Goal: Transaction & Acquisition: Purchase product/service

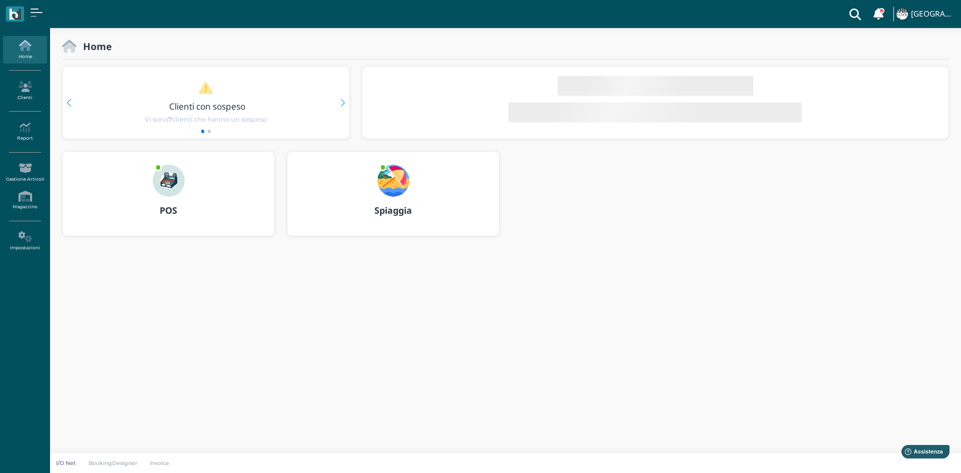
click at [170, 202] on div "POS" at bounding box center [169, 211] width 212 height 28
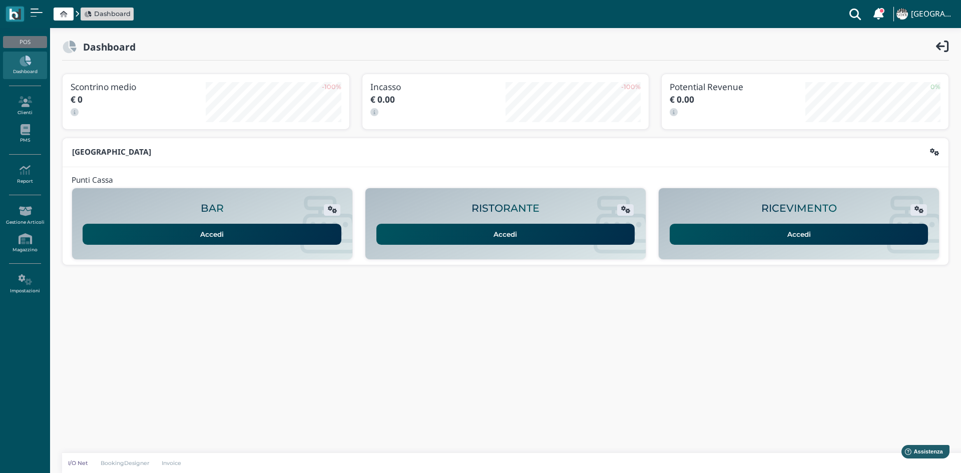
click at [703, 238] on link "Accedi" at bounding box center [799, 234] width 259 height 21
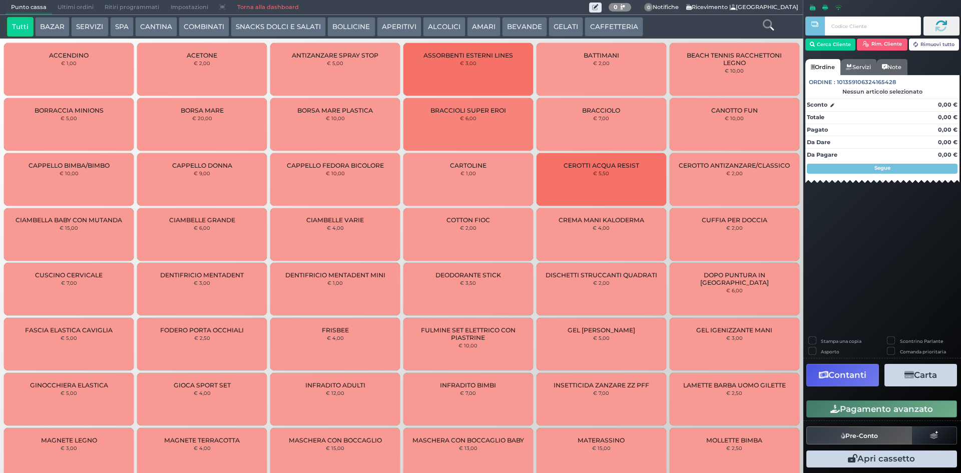
click at [592, 21] on button "CAFFETTERIA" at bounding box center [614, 27] width 58 height 20
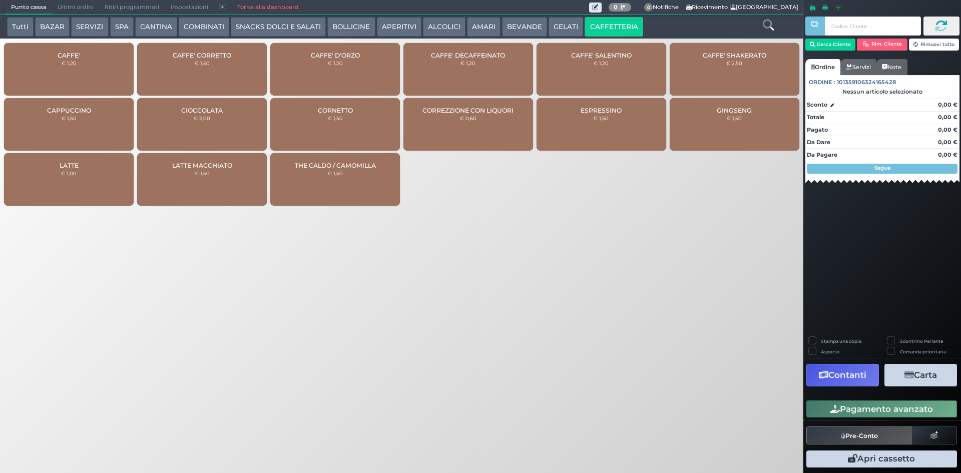
click at [63, 78] on div "CAFFE' € 1,20" at bounding box center [69, 69] width 130 height 53
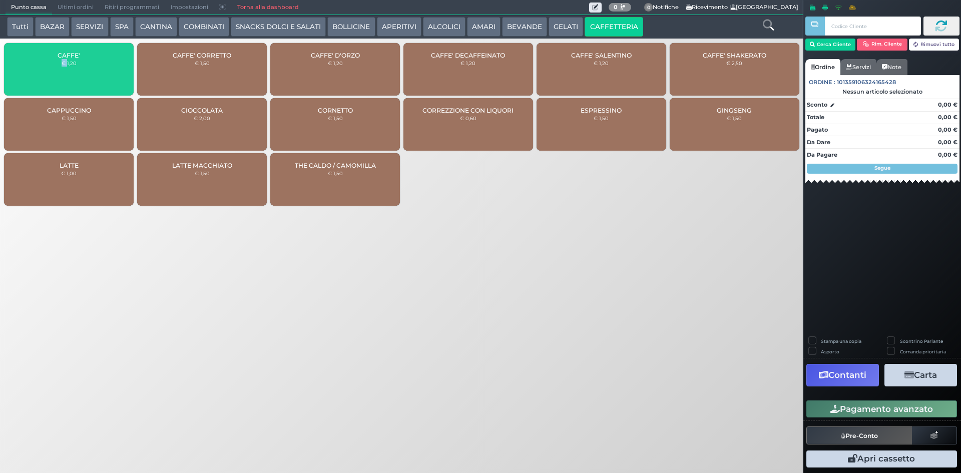
click at [63, 78] on div "CAFFE' € 1,20" at bounding box center [69, 69] width 130 height 53
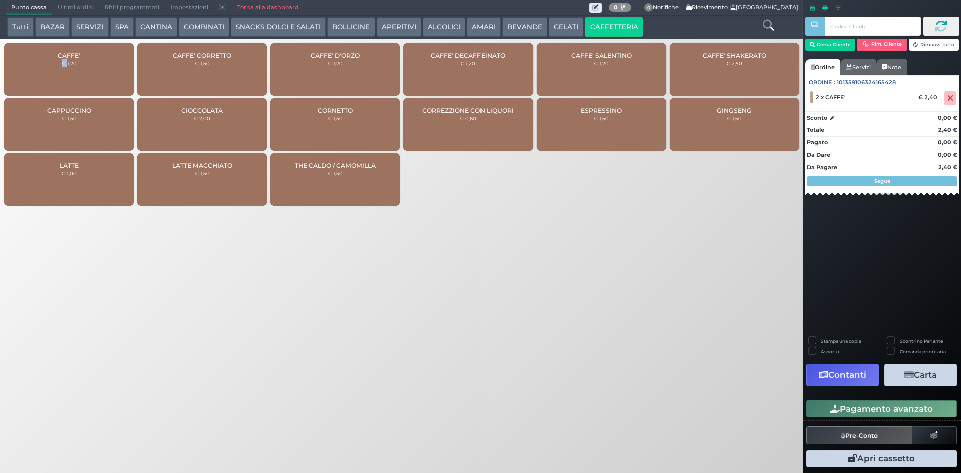
click at [859, 404] on button "Pagamento avanzato" at bounding box center [881, 408] width 151 height 17
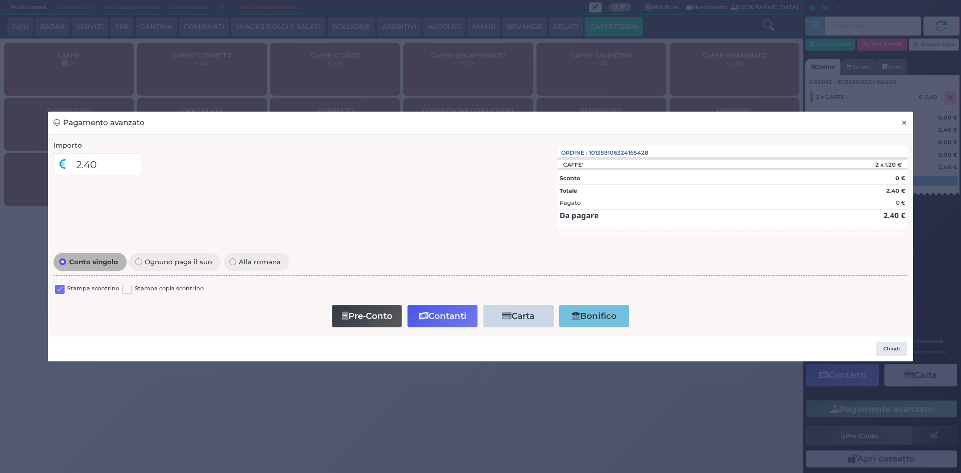
click at [901, 127] on span "×" at bounding box center [904, 122] width 7 height 11
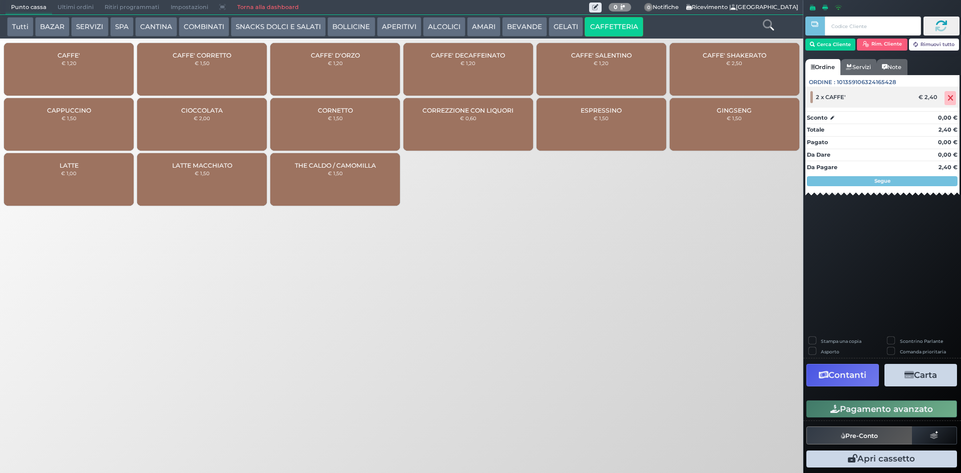
click at [953, 104] on span at bounding box center [950, 98] width 12 height 14
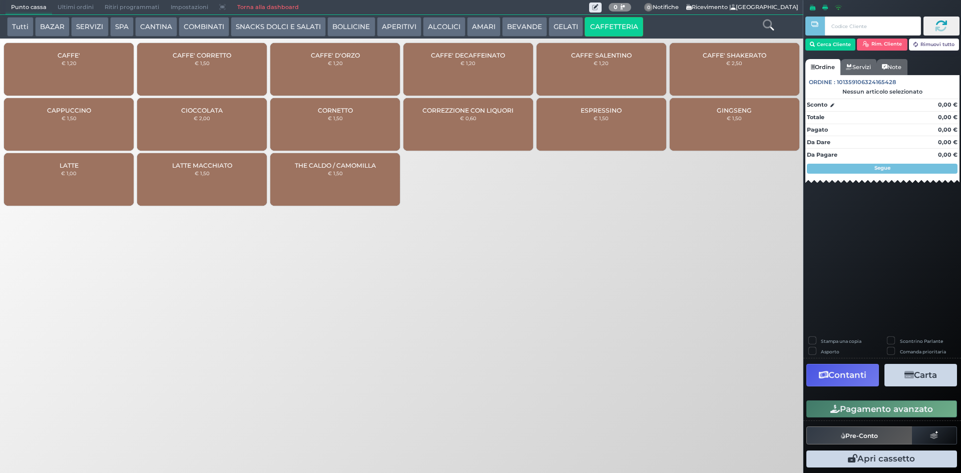
click at [86, 49] on div "CAFFE' € 1,20" at bounding box center [69, 69] width 130 height 53
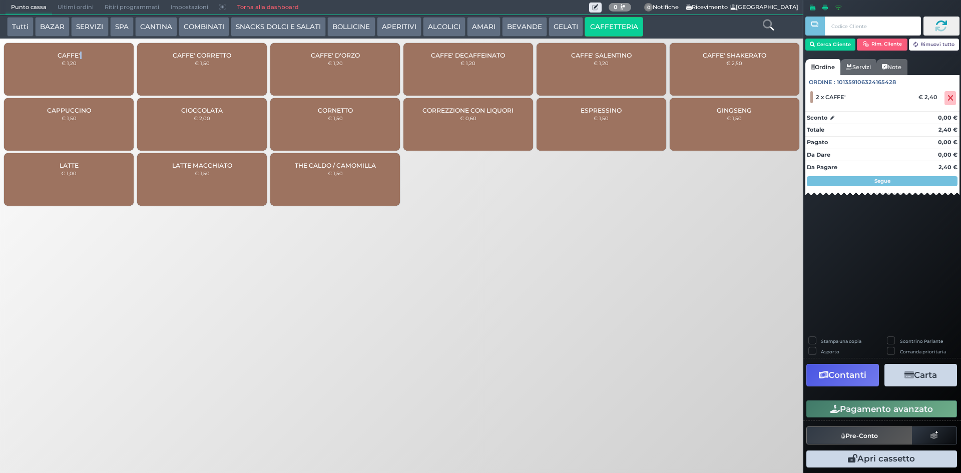
click at [884, 406] on button "Pagamento avanzato" at bounding box center [881, 408] width 151 height 17
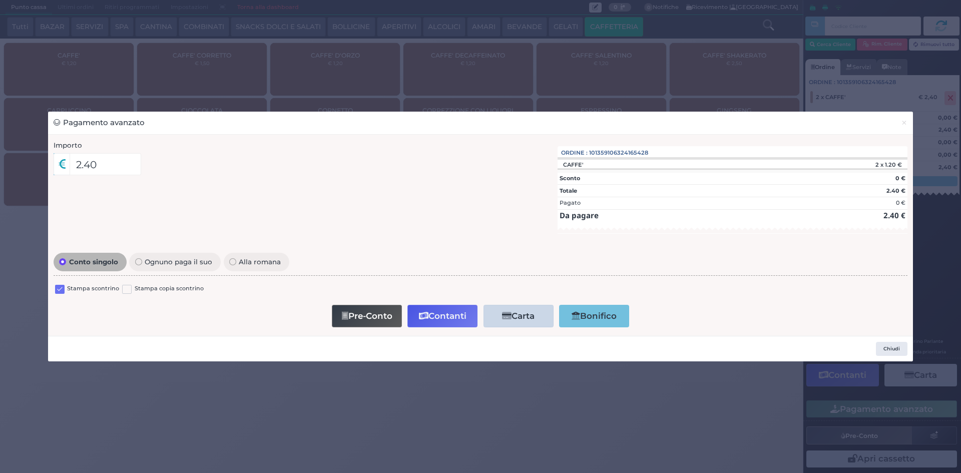
click at [60, 286] on label at bounding box center [60, 290] width 10 height 10
click at [0, 0] on input "checkbox" at bounding box center [0, 0] width 0 height 0
click at [464, 322] on button "Contanti" at bounding box center [442, 316] width 70 height 23
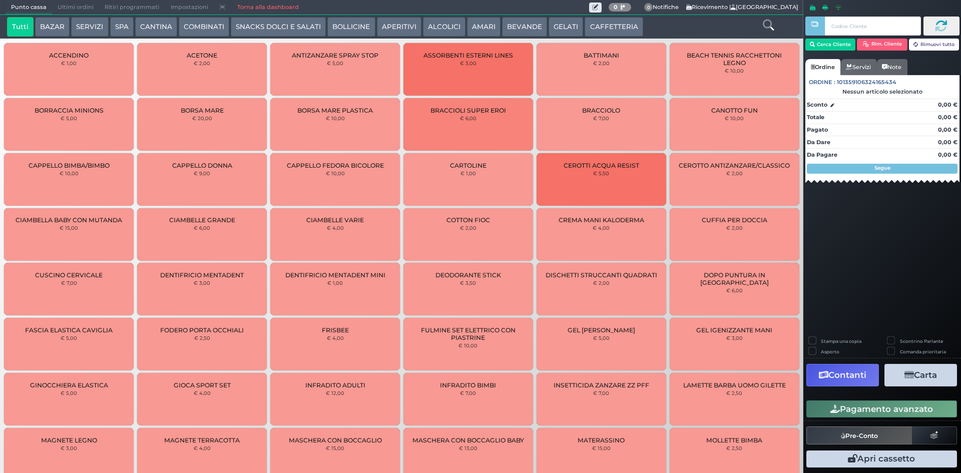
click at [61, 7] on span "Ultimi ordini" at bounding box center [75, 8] width 47 height 14
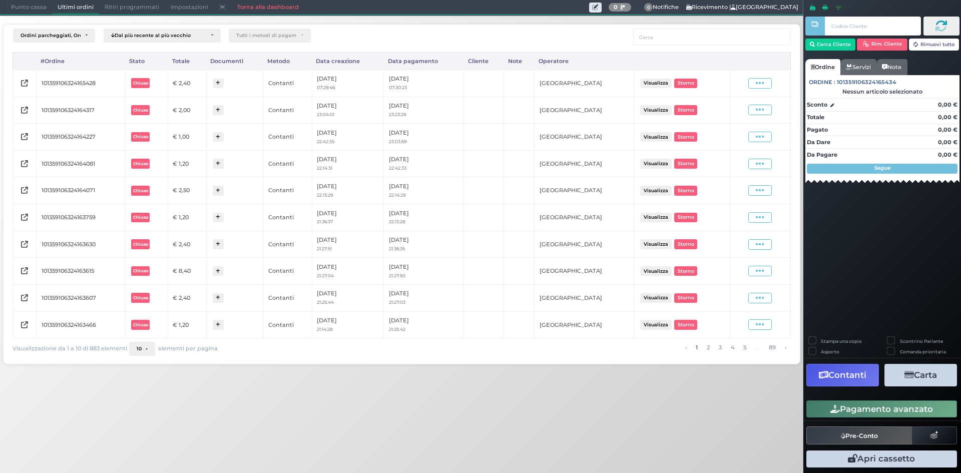
drag, startPoint x: 758, startPoint y: 80, endPoint x: 752, endPoint y: 89, distance: 10.4
click at [758, 81] on icon at bounding box center [760, 84] width 9 height 10
click at [734, 108] on span "Ristampa Pre-Conto" at bounding box center [736, 112] width 41 height 17
click at [23, 6] on span "Punto cassa" at bounding box center [29, 8] width 47 height 14
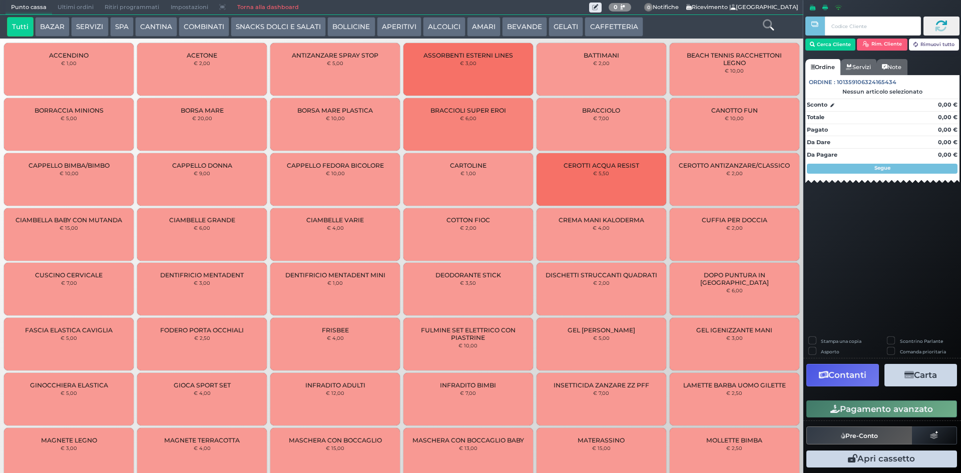
click at [588, 24] on button "CAFFETTERIA" at bounding box center [614, 27] width 58 height 20
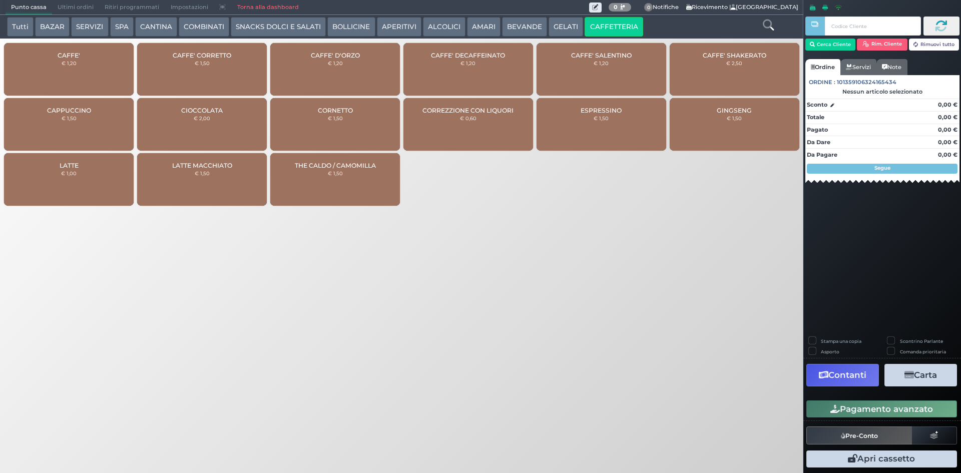
click at [71, 68] on div "CAFFE' € 1,20" at bounding box center [69, 69] width 130 height 53
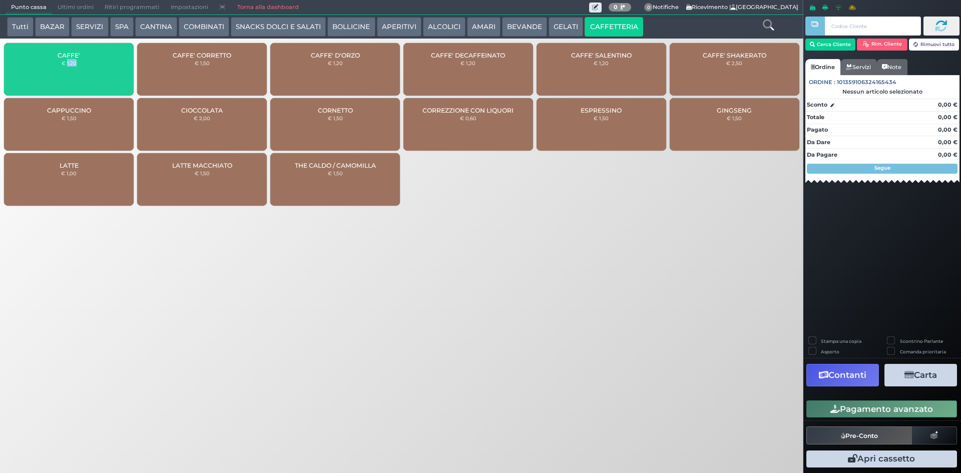
click at [71, 68] on div "CAFFE' € 1,20" at bounding box center [69, 69] width 130 height 53
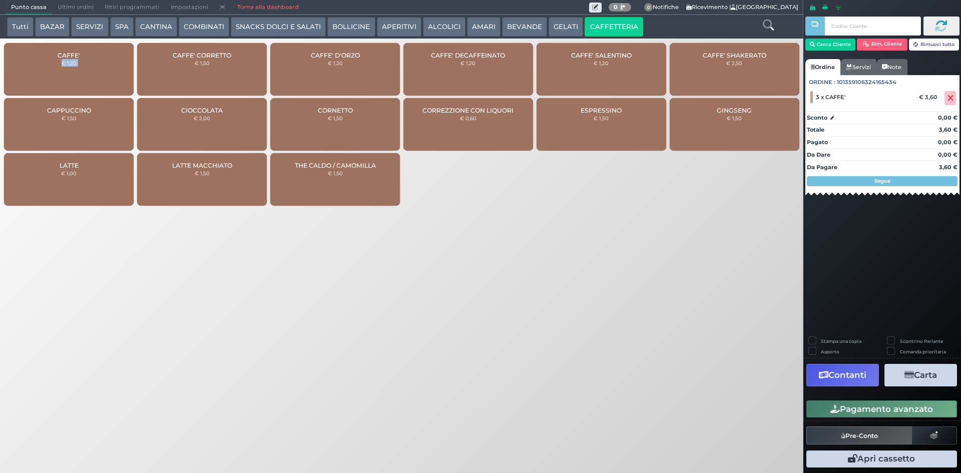
click at [814, 410] on button "Pagamento avanzato" at bounding box center [881, 408] width 151 height 17
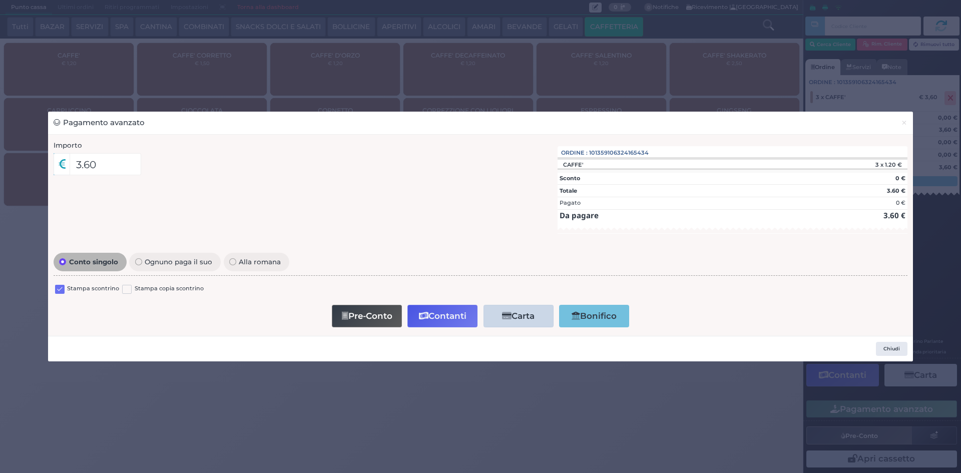
click at [64, 288] on label at bounding box center [60, 290] width 10 height 10
click at [0, 0] on input "checkbox" at bounding box center [0, 0] width 0 height 0
click at [472, 313] on button "Contanti" at bounding box center [442, 316] width 70 height 23
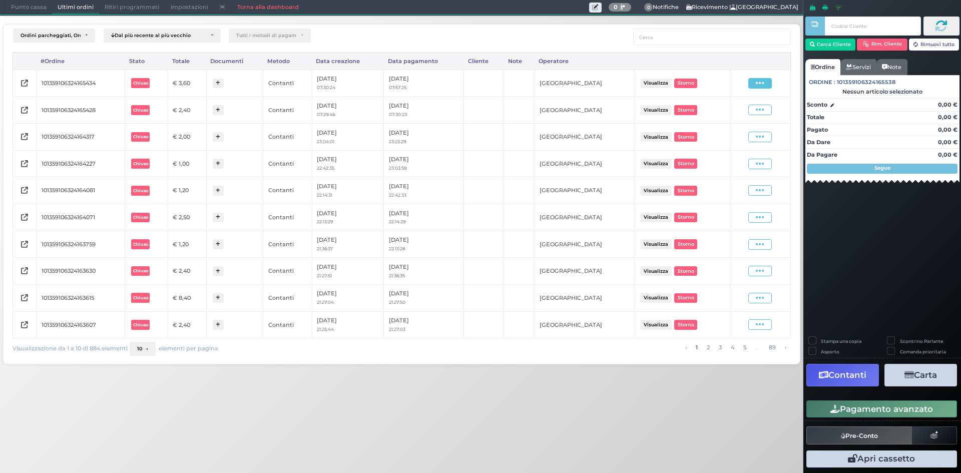
click at [766, 82] on span at bounding box center [760, 83] width 24 height 11
click at [743, 113] on span "Ristampa Pre-Conto" at bounding box center [736, 112] width 41 height 17
click at [766, 192] on span at bounding box center [760, 190] width 24 height 11
click at [738, 216] on span "Ristampa Pre-Conto" at bounding box center [736, 219] width 41 height 17
click at [757, 195] on icon at bounding box center [760, 191] width 9 height 10
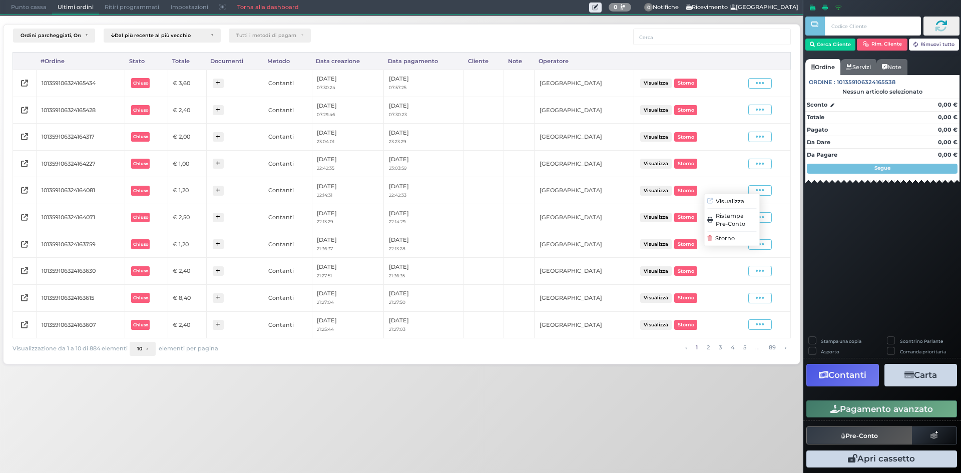
click at [741, 217] on span "Ristampa Pre-Conto" at bounding box center [736, 219] width 41 height 17
click at [757, 195] on icon at bounding box center [760, 191] width 9 height 10
click at [741, 215] on span "Ristampa Pre-Conto" at bounding box center [736, 219] width 41 height 17
click at [753, 192] on span at bounding box center [760, 190] width 24 height 11
click at [731, 218] on span "Ristampa Pre-Conto" at bounding box center [736, 219] width 41 height 17
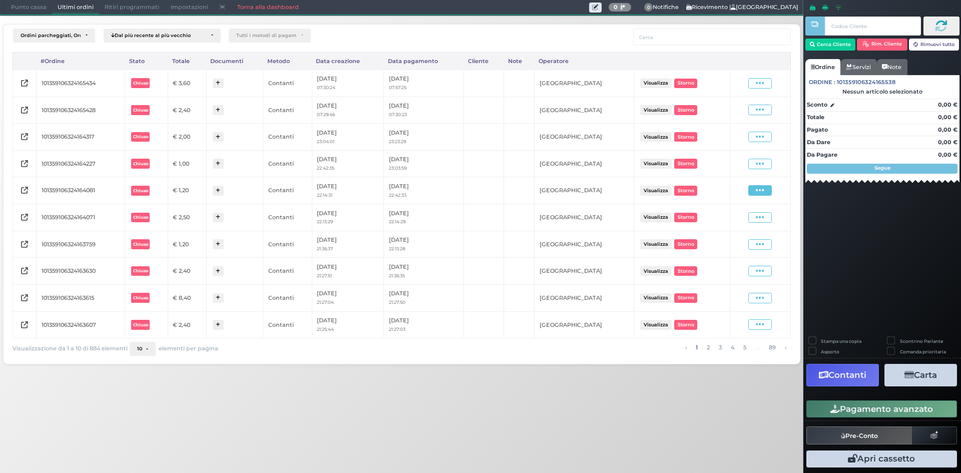
click at [759, 193] on icon at bounding box center [760, 191] width 9 height 10
click at [736, 219] on span "Ristampa Pre-Conto" at bounding box center [736, 219] width 41 height 17
click at [12, 2] on span "Punto cassa" at bounding box center [29, 8] width 47 height 14
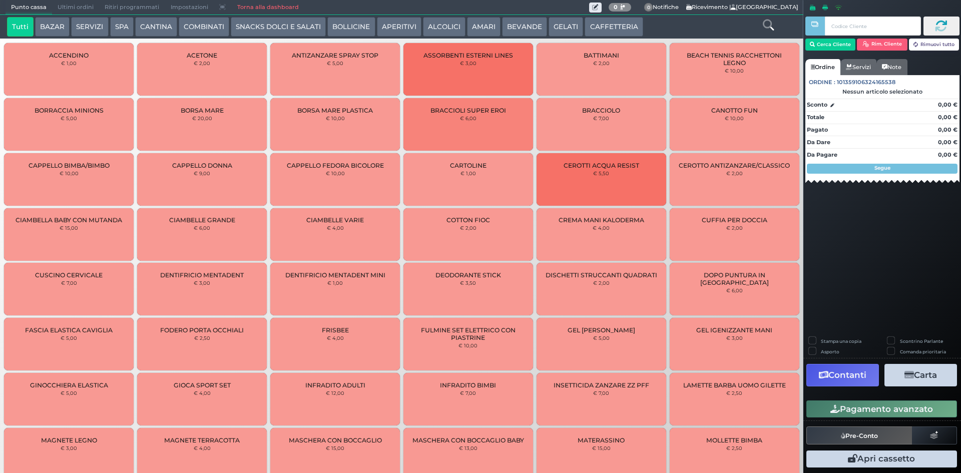
click at [513, 25] on button "BEVANDE" at bounding box center [524, 27] width 45 height 20
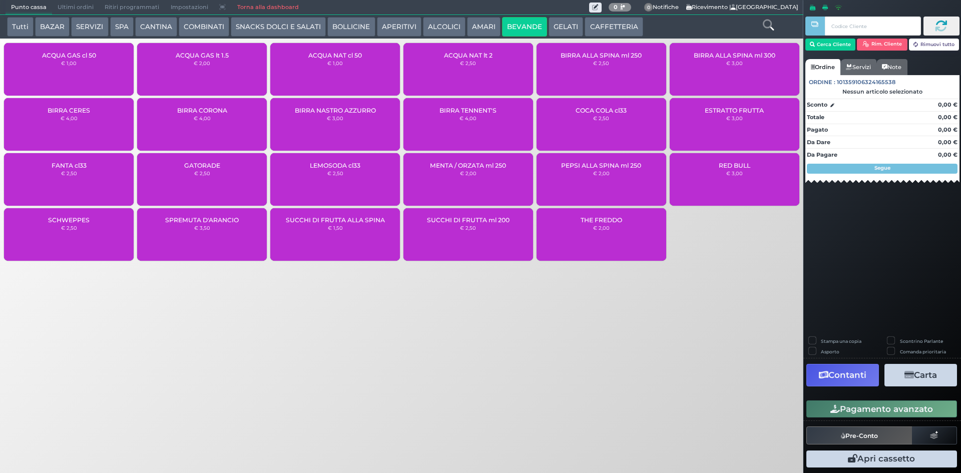
click at [323, 70] on div "ACQUA NAT cl 50 € 1,00" at bounding box center [335, 69] width 130 height 53
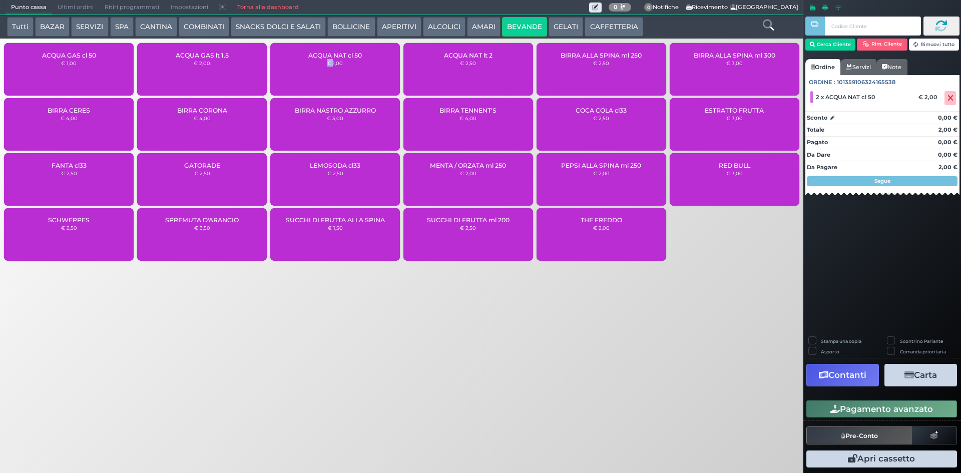
click at [882, 403] on button "Pagamento avanzato" at bounding box center [881, 408] width 151 height 17
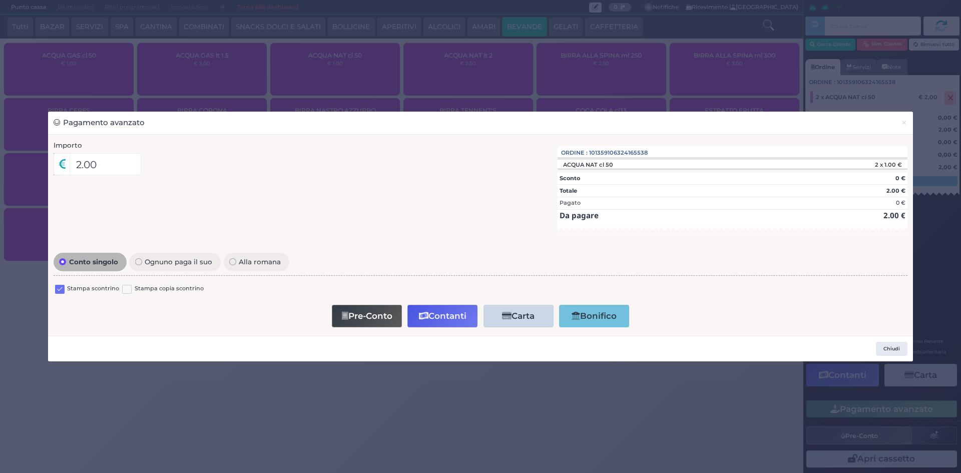
click at [56, 286] on label at bounding box center [60, 290] width 10 height 10
click at [0, 0] on input "checkbox" at bounding box center [0, 0] width 0 height 0
click at [449, 315] on button "Contanti" at bounding box center [442, 316] width 70 height 23
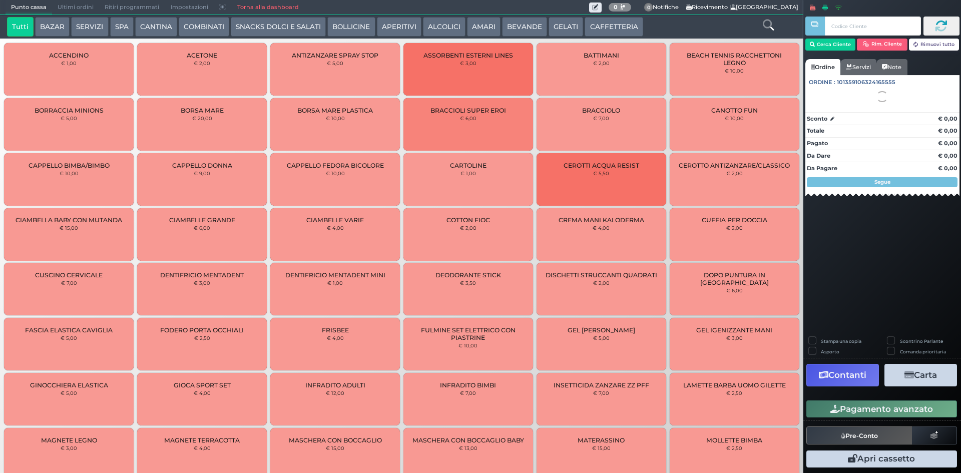
click at [76, 12] on span "Ultimi ordini" at bounding box center [75, 8] width 47 height 14
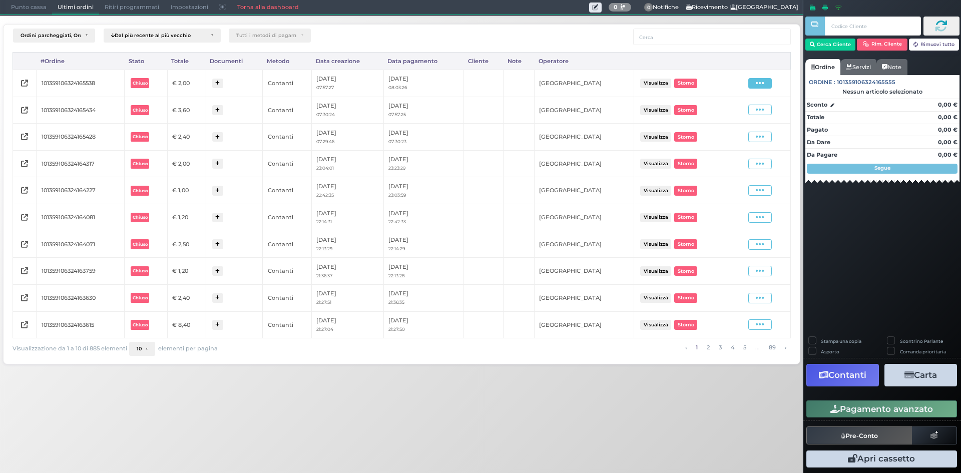
click at [762, 79] on icon at bounding box center [760, 84] width 9 height 10
click at [739, 110] on span "Ristampa Pre-Conto" at bounding box center [736, 112] width 41 height 17
click at [29, 6] on span "Punto cassa" at bounding box center [29, 8] width 47 height 14
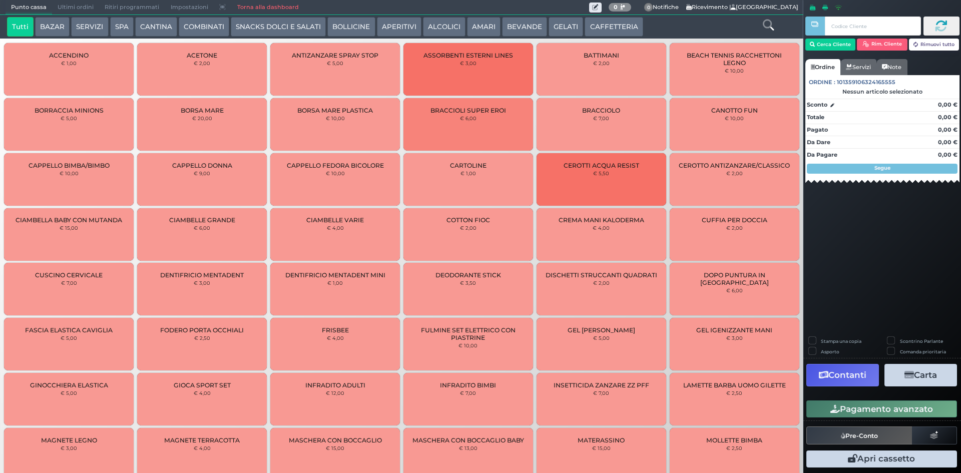
click at [612, 27] on button "CAFFETTERIA" at bounding box center [614, 27] width 58 height 20
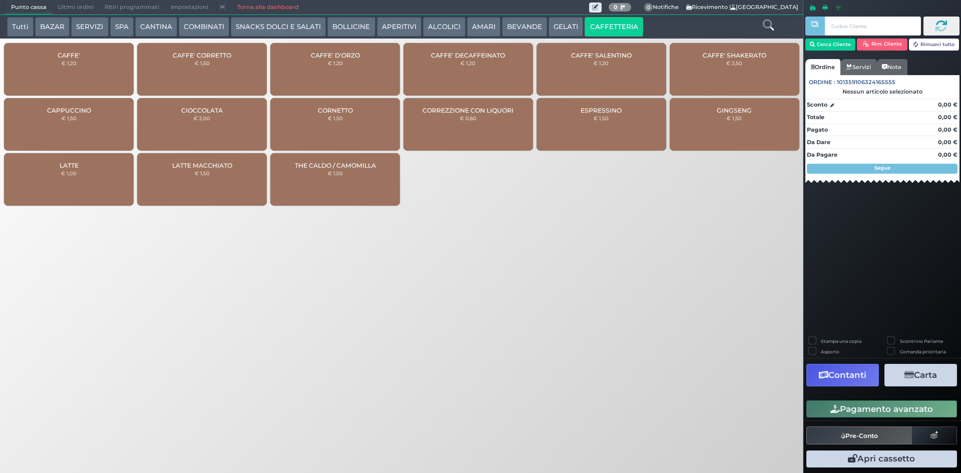
click at [39, 61] on div "CAFFE' € 1,20" at bounding box center [69, 69] width 130 height 53
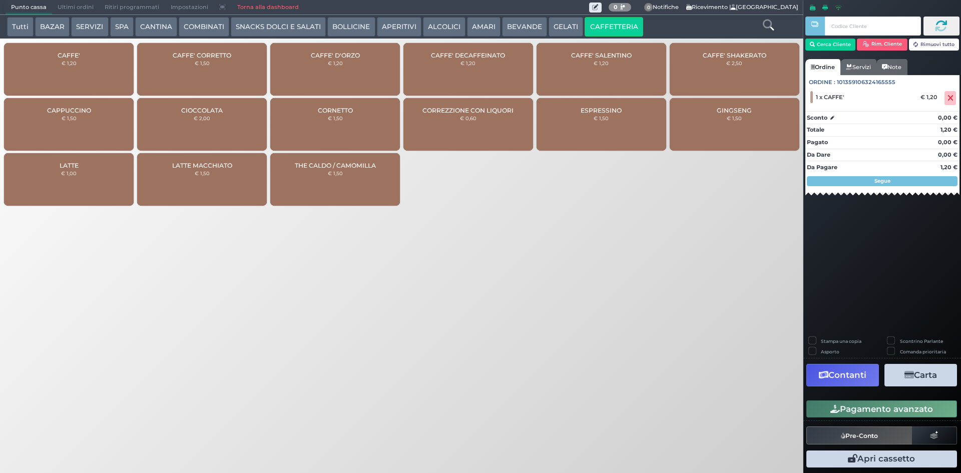
click at [52, 71] on div "CAFFE' € 1,20" at bounding box center [69, 69] width 130 height 53
drag, startPoint x: 875, startPoint y: 395, endPoint x: 872, endPoint y: 407, distance: 11.9
click at [873, 397] on div "Stampa una copia Scontrino Parlante Asporto Comanda prioritaria Contanti Carta …" at bounding box center [882, 404] width 158 height 134
click at [871, 409] on button "Pagamento avanzato" at bounding box center [881, 408] width 151 height 17
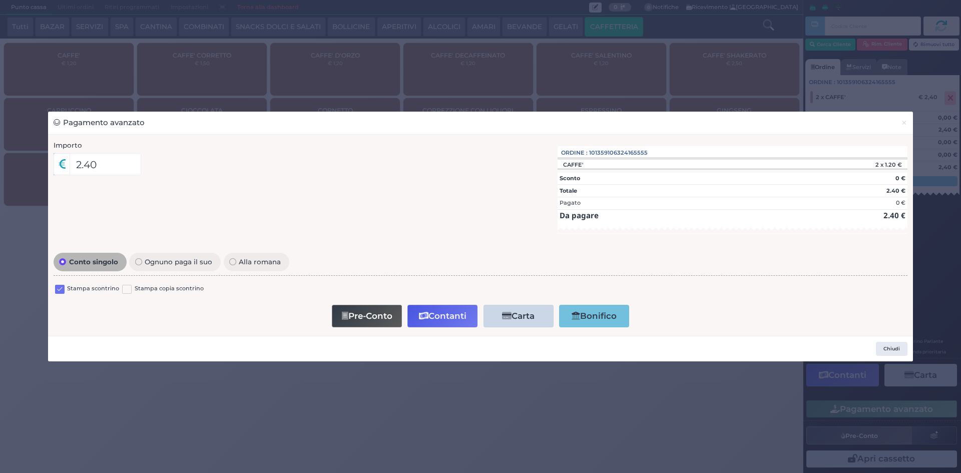
click at [62, 288] on label at bounding box center [60, 290] width 10 height 10
click at [0, 0] on input "checkbox" at bounding box center [0, 0] width 0 height 0
click at [440, 319] on button "Contanti" at bounding box center [442, 316] width 70 height 23
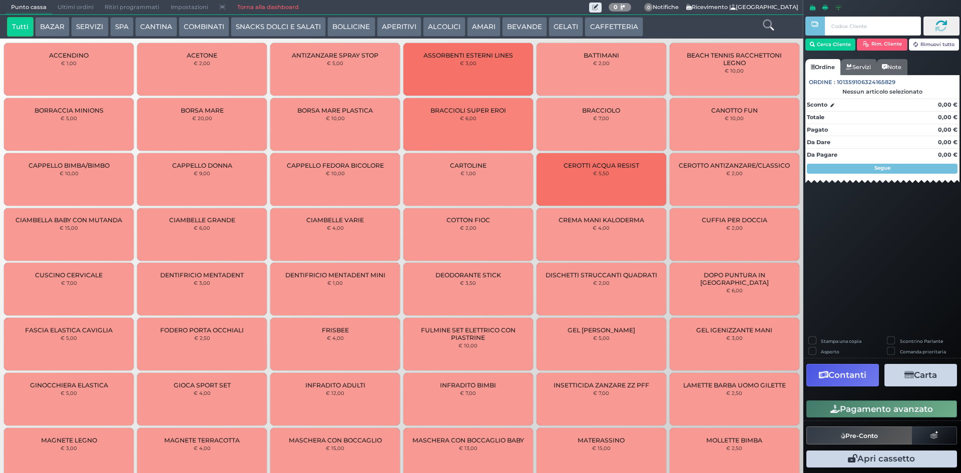
click at [63, 13] on span "Ultimi ordini" at bounding box center [75, 8] width 47 height 14
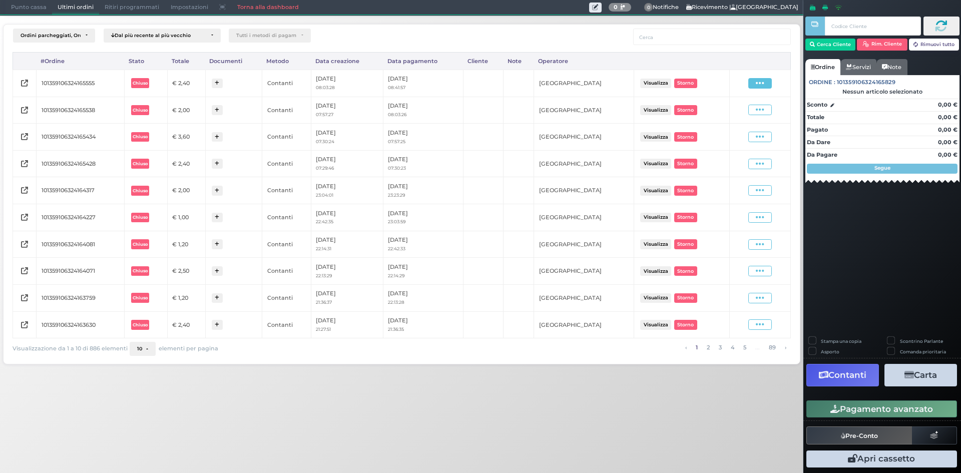
click at [757, 83] on icon at bounding box center [760, 84] width 9 height 10
click at [741, 115] on span "Ristampa Pre-Conto" at bounding box center [736, 112] width 41 height 17
click at [28, 4] on span "Punto cassa" at bounding box center [29, 8] width 47 height 14
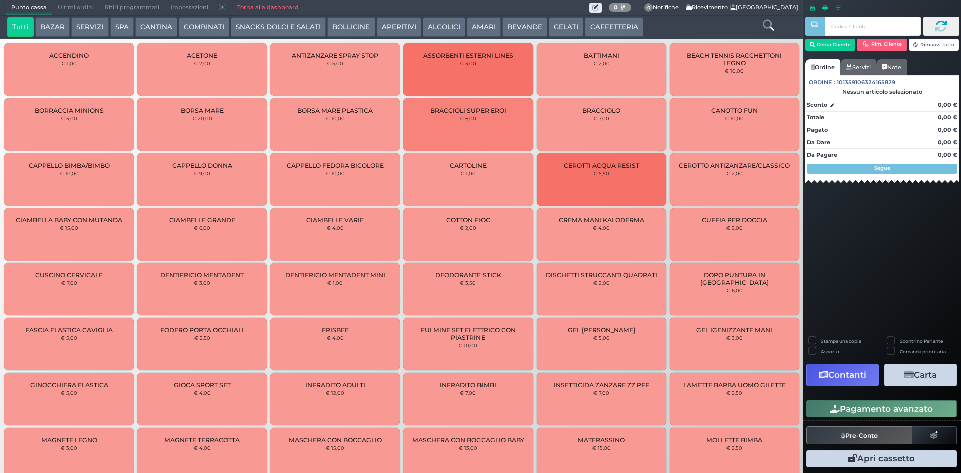
click at [595, 31] on button "CAFFETTERIA" at bounding box center [614, 27] width 58 height 20
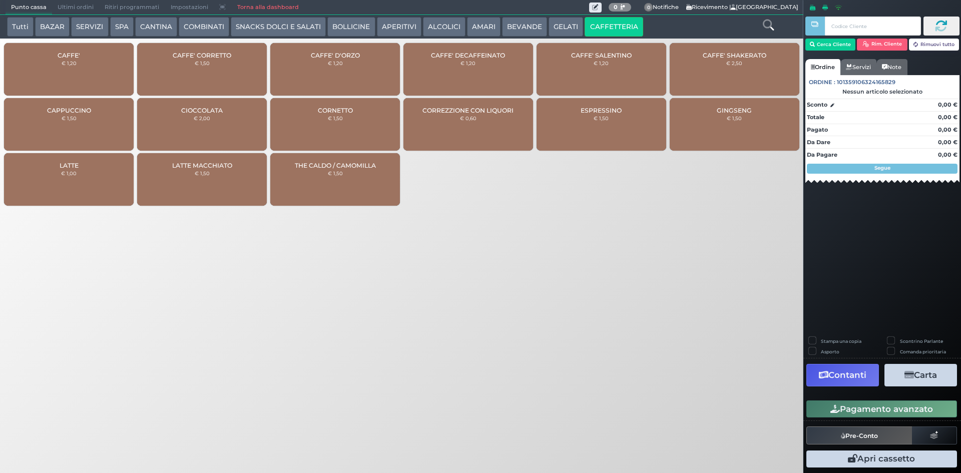
click at [109, 43] on div "CAFFE' € 1,20" at bounding box center [69, 69] width 130 height 53
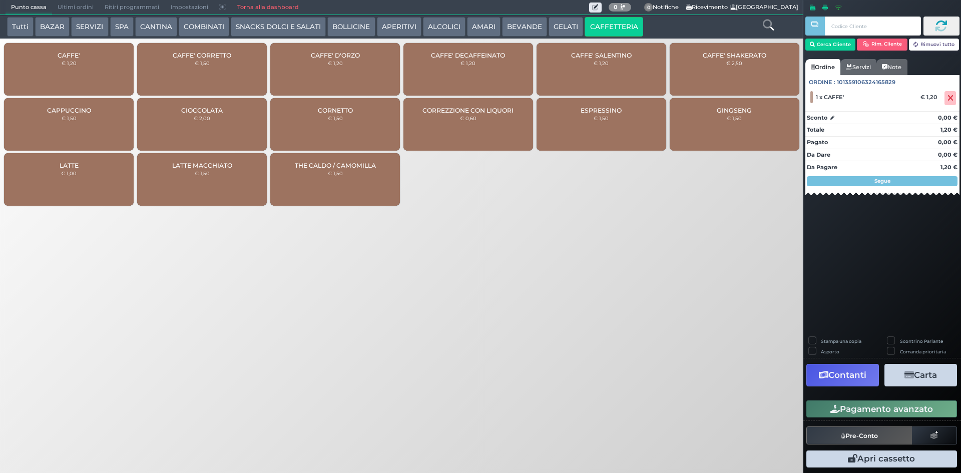
drag, startPoint x: 880, startPoint y: 413, endPoint x: 732, endPoint y: 370, distance: 154.6
click at [880, 413] on button "Pagamento avanzato" at bounding box center [881, 408] width 151 height 17
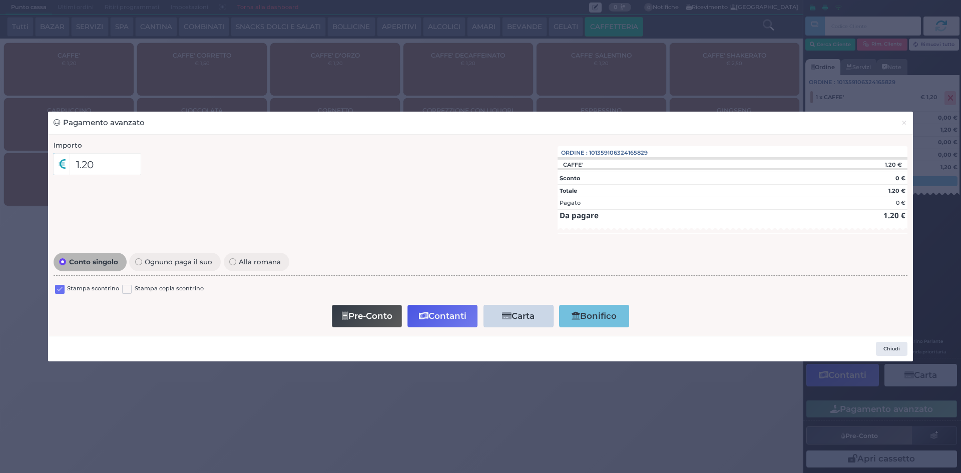
click at [59, 285] on label at bounding box center [60, 290] width 10 height 10
click at [0, 0] on input "checkbox" at bounding box center [0, 0] width 0 height 0
click at [426, 308] on button "Contanti" at bounding box center [442, 316] width 70 height 23
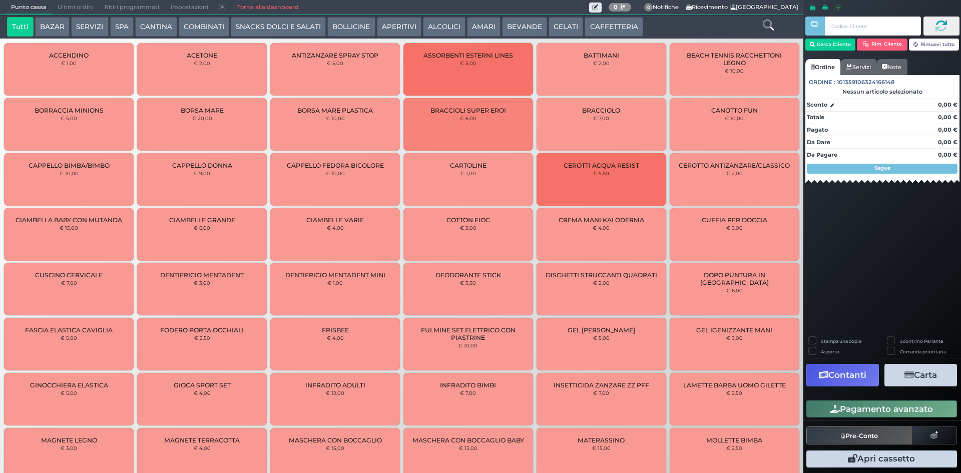
click at [81, 1] on span "Ultimi ordini" at bounding box center [75, 8] width 47 height 14
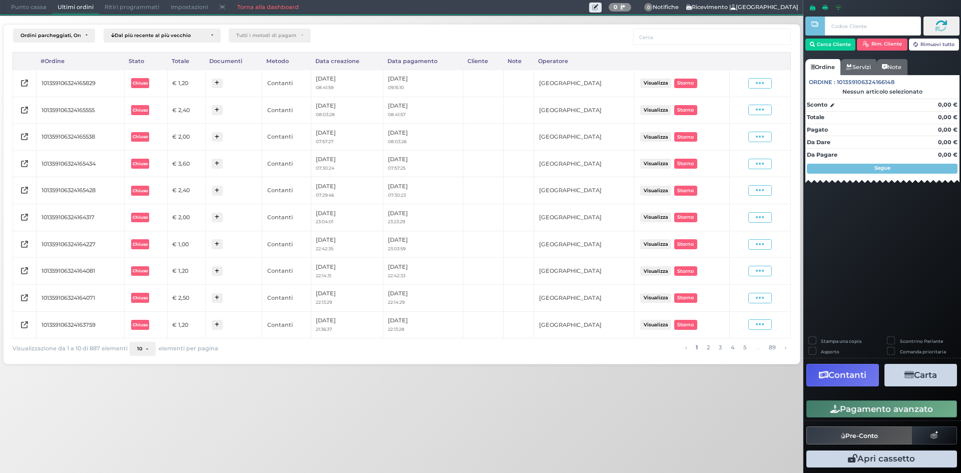
click at [758, 77] on div "Visualizza Ristampa Pre-Conto Storno" at bounding box center [760, 84] width 51 height 14
click at [758, 79] on icon at bounding box center [760, 84] width 9 height 10
click at [719, 118] on span "Ristampa Pre-Conto" at bounding box center [736, 112] width 41 height 17
click at [17, 2] on span "Punto cassa" at bounding box center [29, 8] width 47 height 14
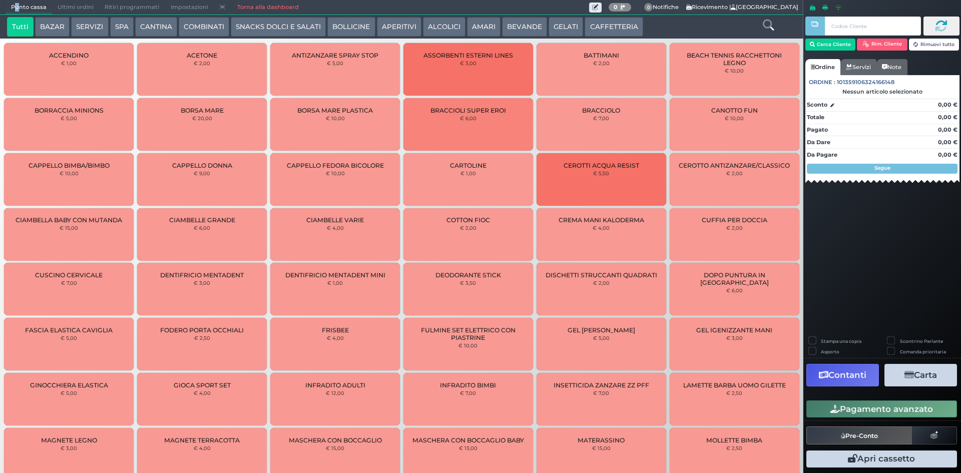
click at [603, 24] on button "CAFFETTERIA" at bounding box center [614, 27] width 58 height 20
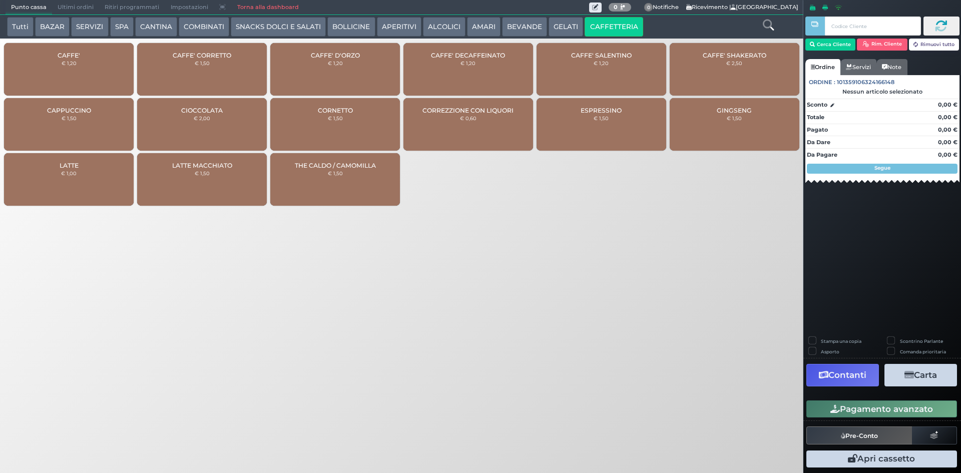
click at [114, 72] on div "CAFFE' € 1,20" at bounding box center [69, 69] width 130 height 53
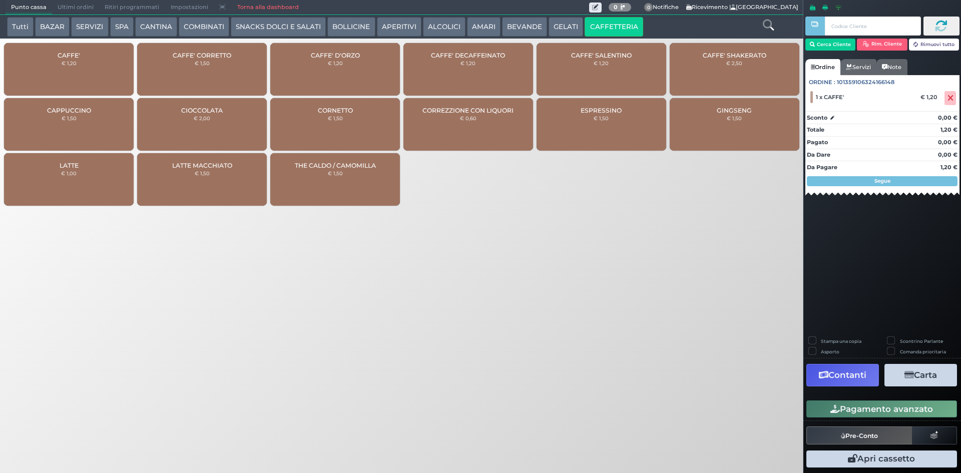
click at [822, 412] on button "Pagamento avanzato" at bounding box center [881, 408] width 151 height 17
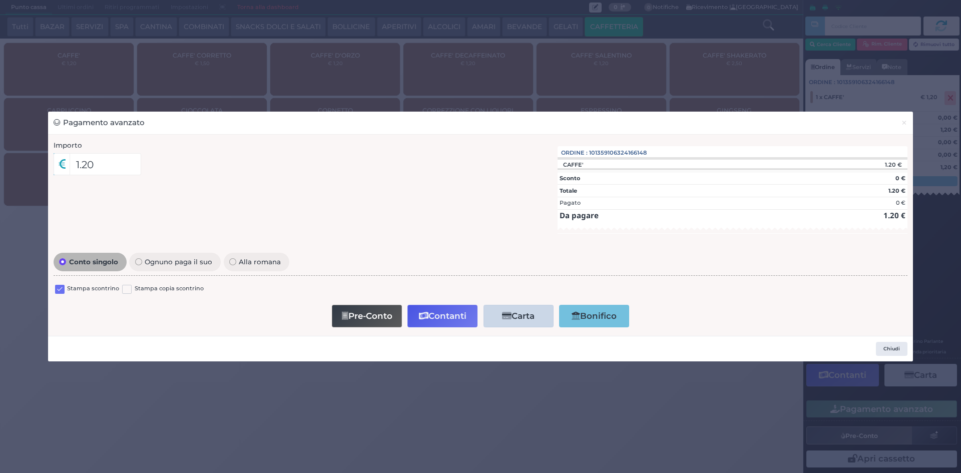
click at [63, 291] on label at bounding box center [60, 290] width 10 height 10
click at [0, 0] on input "checkbox" at bounding box center [0, 0] width 0 height 0
click at [456, 316] on button "Contanti" at bounding box center [442, 316] width 70 height 23
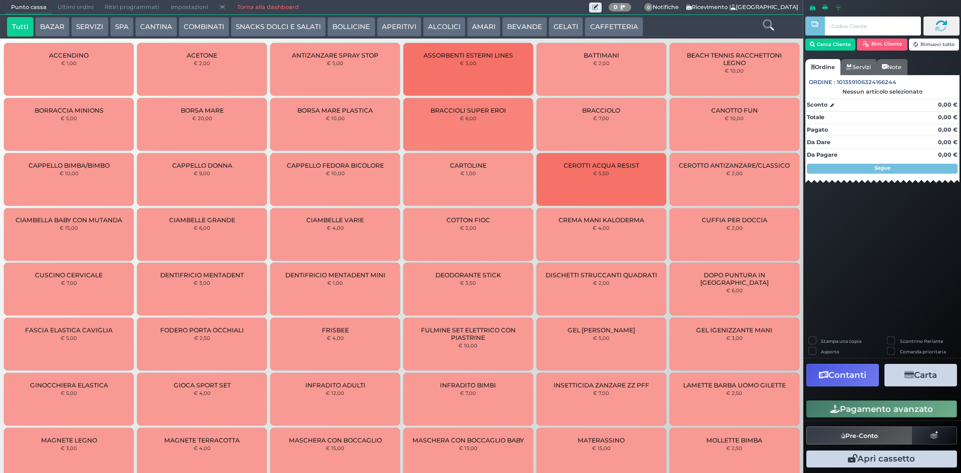
drag, startPoint x: 0, startPoint y: 0, endPoint x: 618, endPoint y: 25, distance: 618.5
click at [659, 25] on div "Tutti BAZAR SERVIZI SPA [GEOGRAPHIC_DATA] COMBINATI SNACKS DOLCI E SALATI BOLLI…" at bounding box center [368, 27] width 733 height 20
click at [83, 1] on span "Ultimi ordini" at bounding box center [75, 8] width 47 height 14
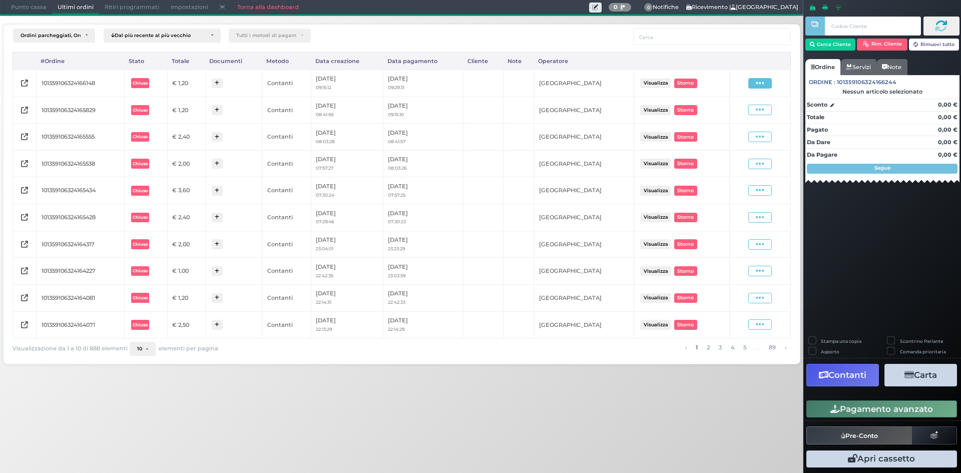
click at [761, 85] on icon at bounding box center [760, 84] width 9 height 10
click at [741, 111] on span "Ristampa Pre-Conto" at bounding box center [736, 112] width 41 height 17
